Goal: Information Seeking & Learning: Check status

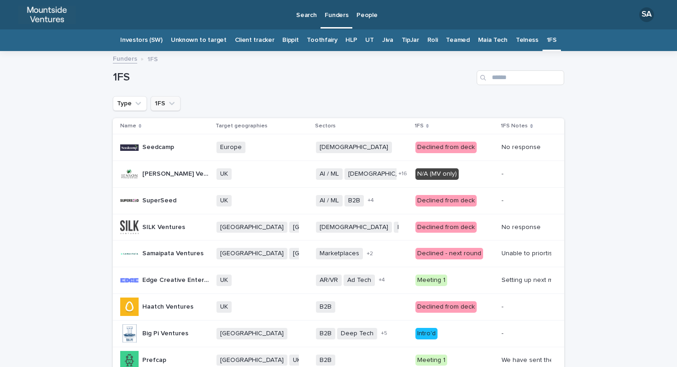
click at [154, 107] on button "1FS" at bounding box center [166, 103] width 30 height 15
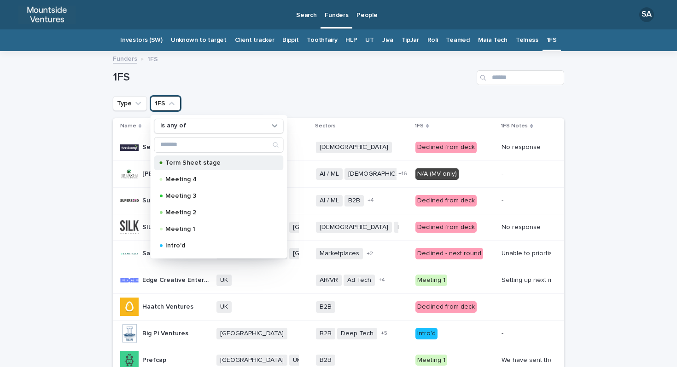
click at [174, 166] on p "Term Sheet stage" at bounding box center [217, 163] width 104 height 6
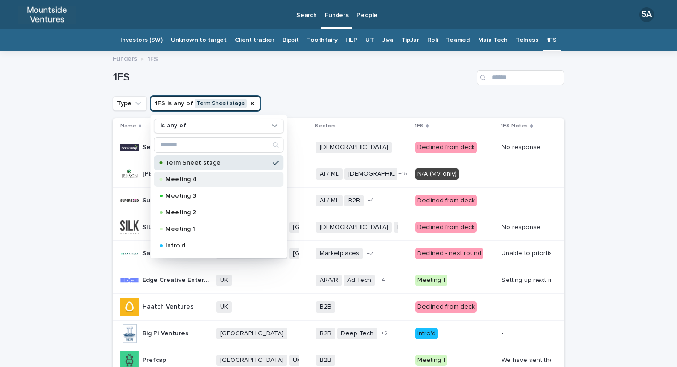
click at [175, 176] on p "Meeting 4" at bounding box center [217, 179] width 104 height 6
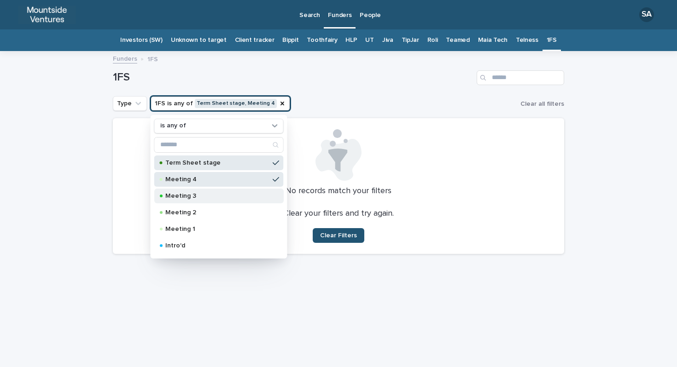
click at [176, 192] on div "Meeting 3" at bounding box center [218, 196] width 129 height 15
click at [179, 209] on p "Meeting 2" at bounding box center [217, 212] width 104 height 6
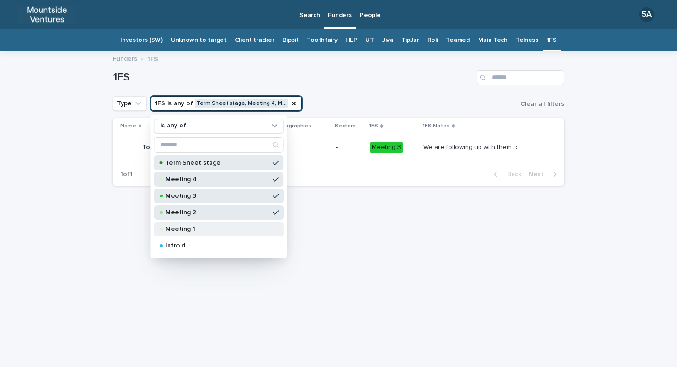
click at [180, 228] on p "Meeting 1" at bounding box center [217, 229] width 104 height 6
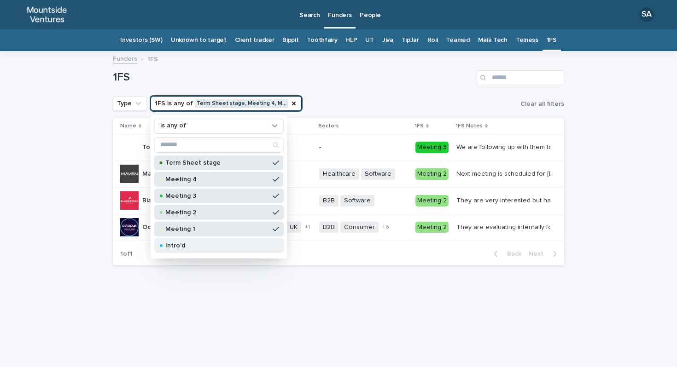
click at [182, 243] on p "Intro'd" at bounding box center [217, 246] width 104 height 6
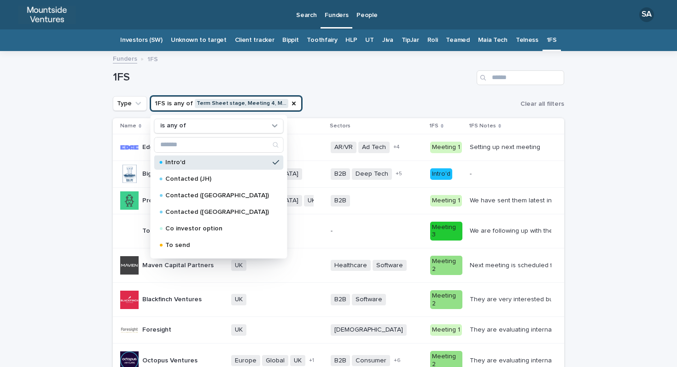
scroll to position [84, 0]
click at [78, 235] on div "Loading... Saving… Loading... Saving… 1FS Type 1FS is any of Term Sheet stage, …" at bounding box center [338, 267] width 677 height 431
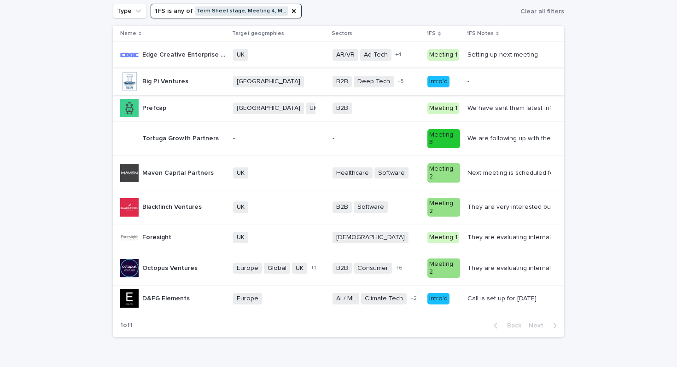
scroll to position [81, 0]
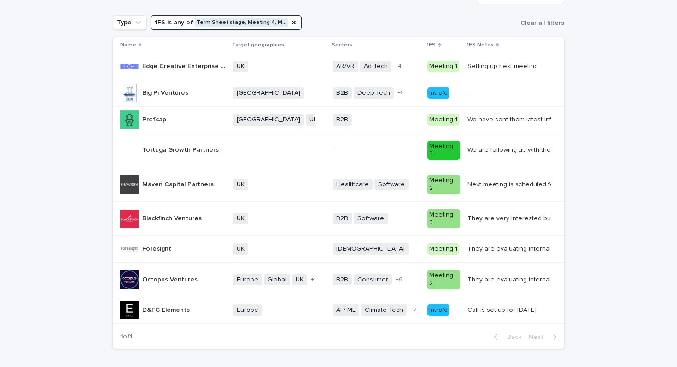
click at [500, 157] on td "We are following up with them to address their concerns over when we become EBI…" at bounding box center [514, 150] width 100 height 35
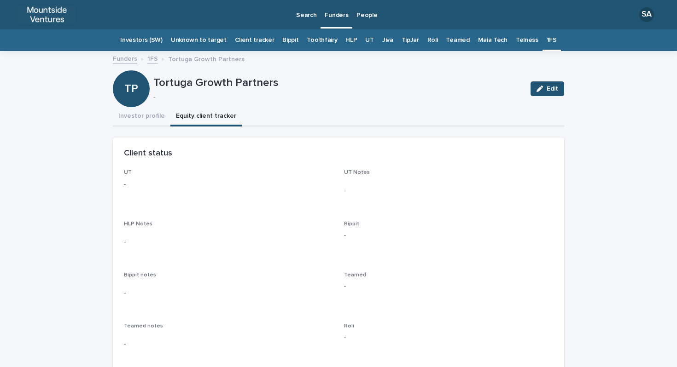
click at [194, 119] on button "Equity client tracker" at bounding box center [205, 116] width 71 height 19
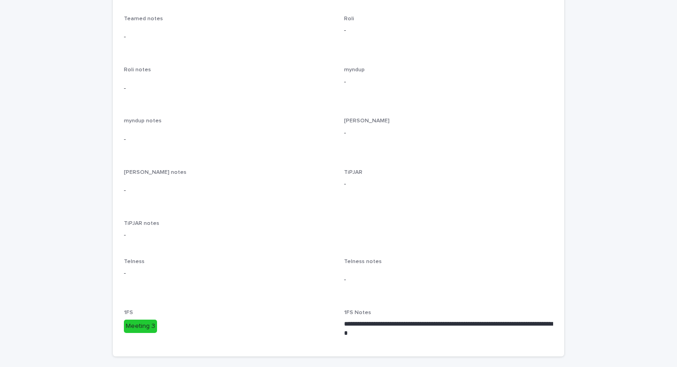
scroll to position [350, 0]
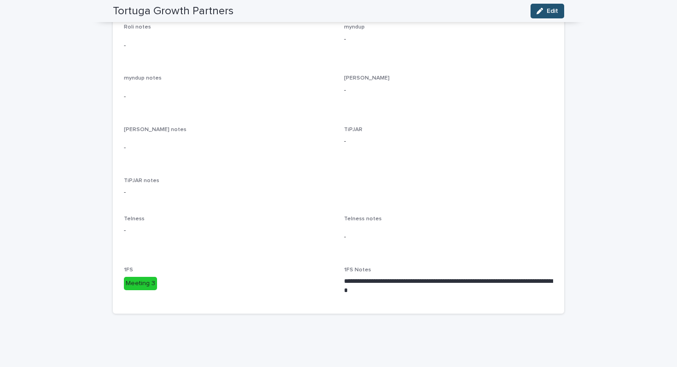
click at [415, 286] on p "**********" at bounding box center [448, 286] width 209 height 18
copy p "**********"
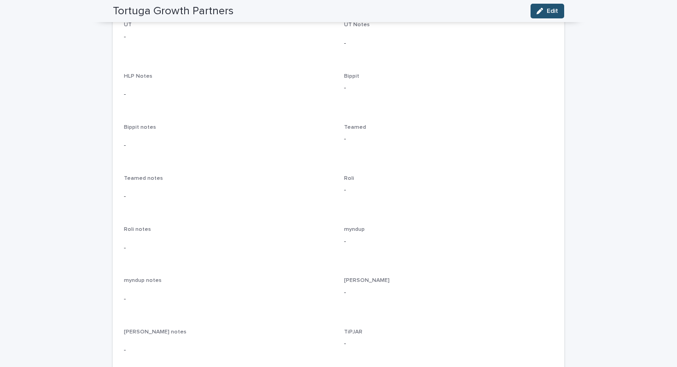
scroll to position [0, 0]
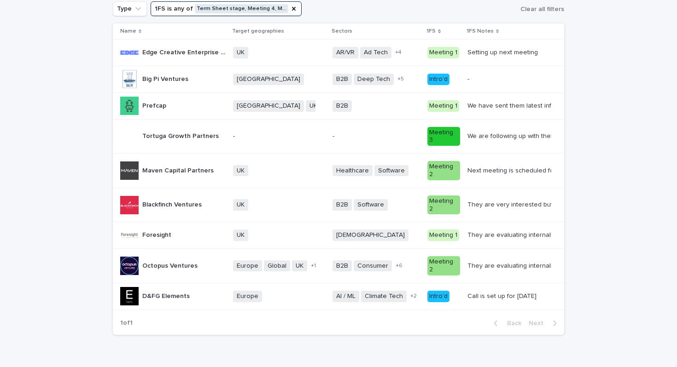
scroll to position [88, 0]
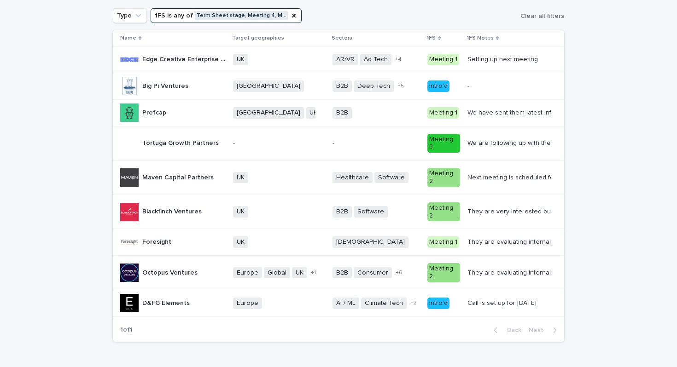
click at [183, 206] on p "Blackfinch Ventures" at bounding box center [172, 211] width 61 height 10
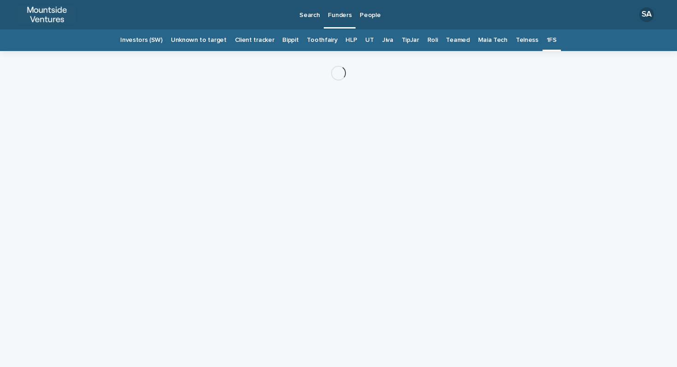
scroll to position [0, 0]
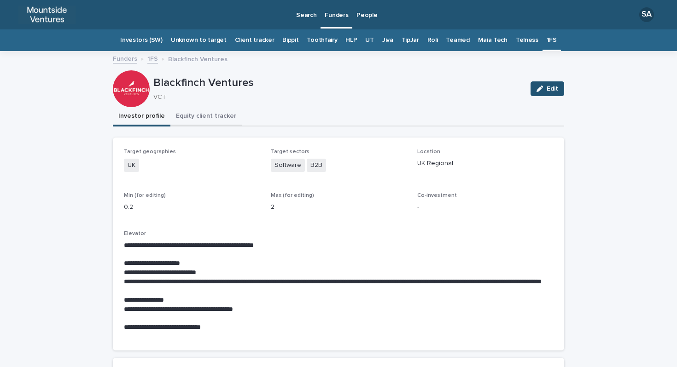
click at [197, 107] on button "Equity client tracker" at bounding box center [205, 116] width 71 height 19
